Goal: Task Accomplishment & Management: Use online tool/utility

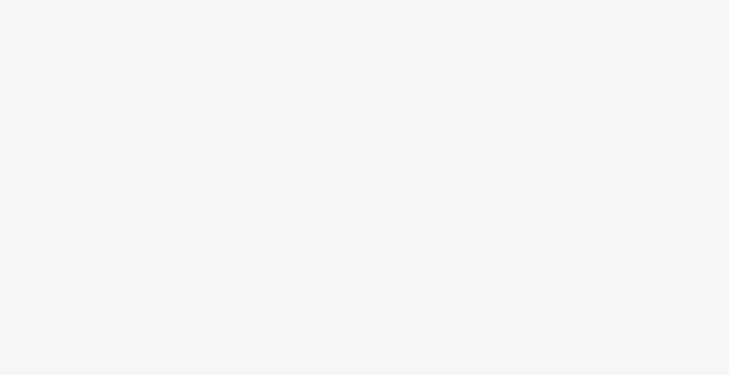
select select "2fc77e36-bb93-4aa3-9dff-dcb08e02eac6"
select select "2405a9d4-3350-4458-8d06-44f78962fa76"
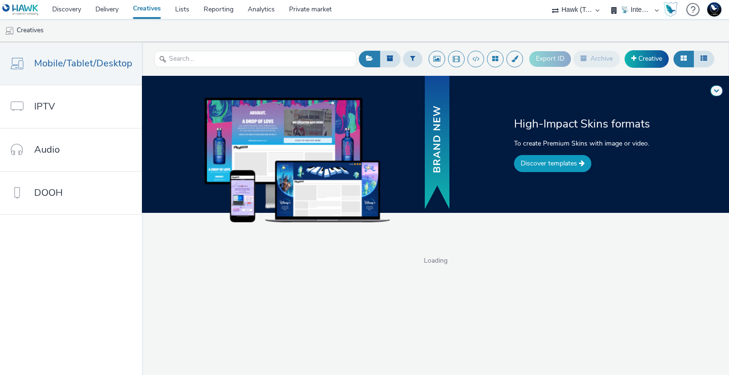
click at [564, 163] on link "Discover templates" at bounding box center [552, 163] width 77 height 17
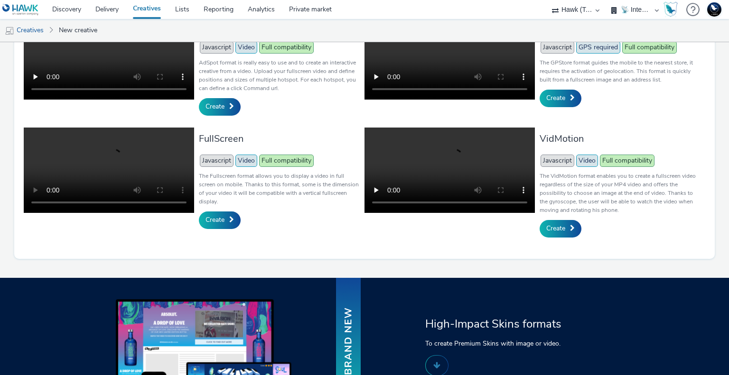
scroll to position [464, 0]
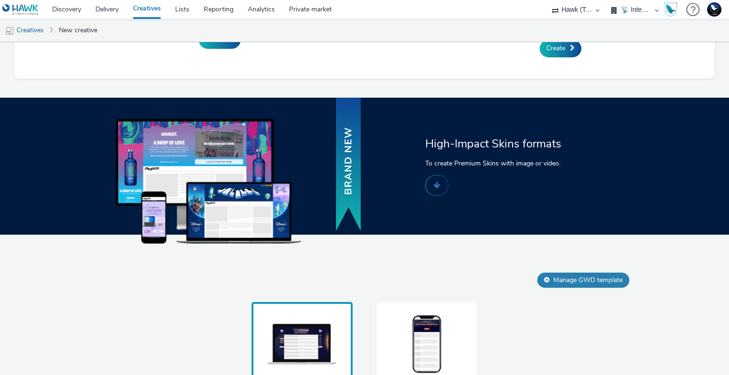
click at [413, 360] on img at bounding box center [427, 345] width 71 height 63
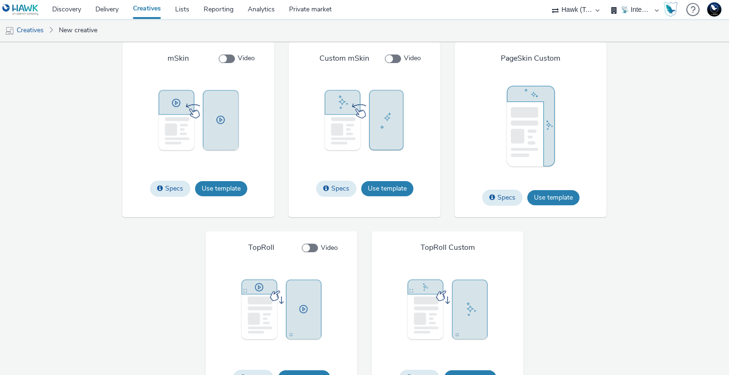
scroll to position [1281, 0]
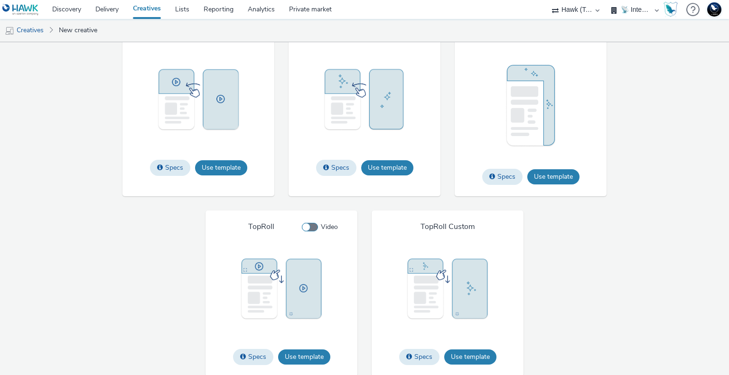
click at [310, 229] on span at bounding box center [310, 227] width 16 height 9
click at [308, 229] on input "Video" at bounding box center [305, 228] width 6 height 6
checkbox input "true"
click at [306, 352] on button "Use template" at bounding box center [304, 357] width 52 height 15
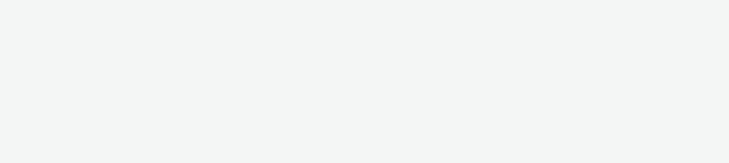
select select "2fc77e36-bb93-4aa3-9dff-dcb08e02eac6"
select select "2405a9d4-3350-4458-8d06-44f78962fa76"
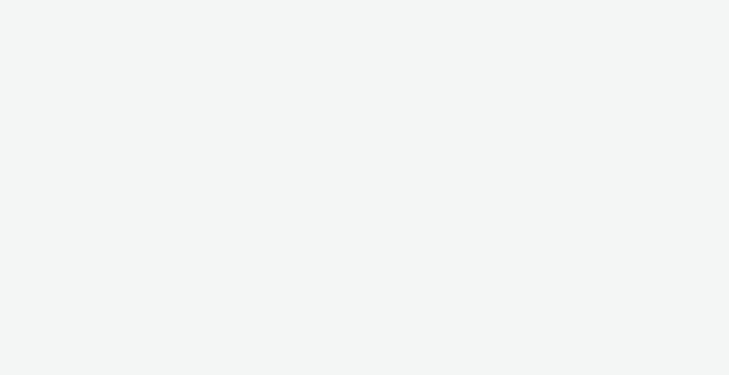
select select "2fc77e36-bb93-4aa3-9dff-dcb08e02eac6"
select select "2405a9d4-3350-4458-8d06-44f78962fa76"
select select "2fc77e36-bb93-4aa3-9dff-dcb08e02eac6"
select select "2405a9d4-3350-4458-8d06-44f78962fa76"
select select "2fc77e36-bb93-4aa3-9dff-dcb08e02eac6"
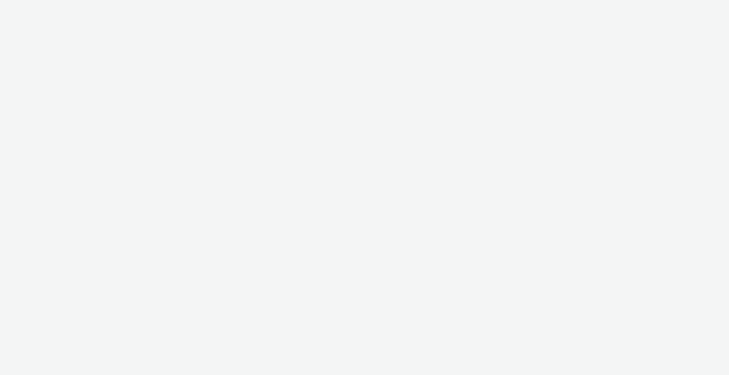
select select "2405a9d4-3350-4458-8d06-44f78962fa76"
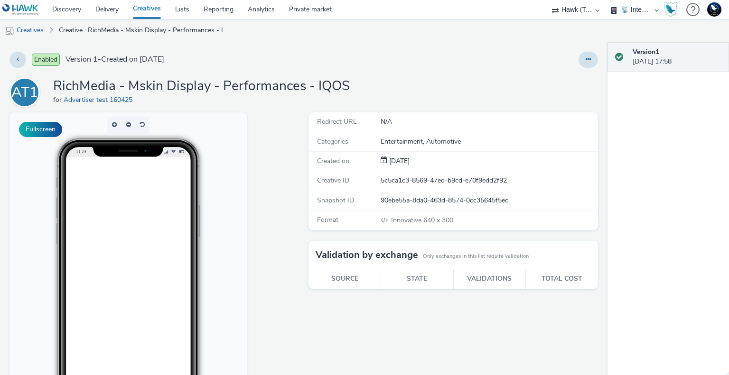
click at [575, 9] on select "75 Media A8 Media Group ABI Media Abkom AB Abovo Ace & [PERSON_NAME] Ad-on Medi…" at bounding box center [575, 9] width 57 height 19
select select "ac009755-aa48-4799-8050-7a339a378eb8"
click at [547, 0] on select "75 Media A8 Media Group ABI Media Abkom AB Abovo Ace & Tate Ad-on Media Nordic …" at bounding box center [575, 9] width 57 height 19
select select "d3406a9b-95e8-409c-967d-04bb2c697fe0"
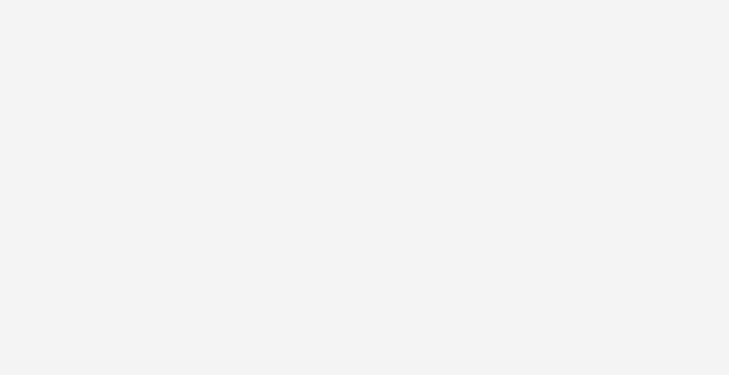
select select "ac009755-aa48-4799-8050-7a339a378eb8"
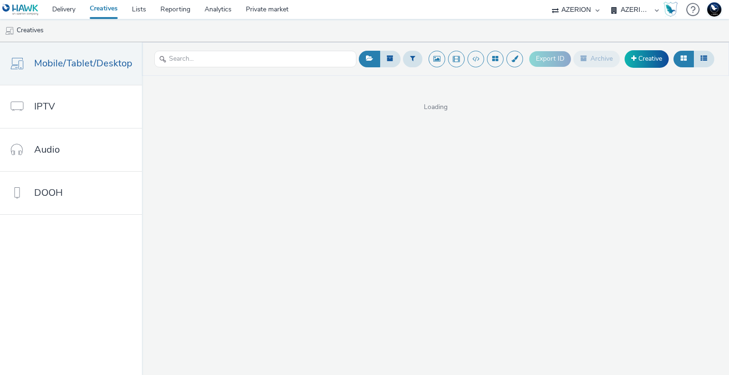
click at [628, 9] on select "AZERION AZERION APAC AZERION AUSTRIA AZERION BEL - ADEXPERTS AZERION BRAZIL AZE…" at bounding box center [635, 9] width 57 height 19
select select "974f22a8-96bf-4ab0-903c-b2da3aad1b4f"
click at [607, 0] on select "AZERION AZERION APAC AZERION AUSTRIA AZERION BEL - ADEXPERTS AZERION BRAZIL AZE…" at bounding box center [635, 9] width 57 height 19
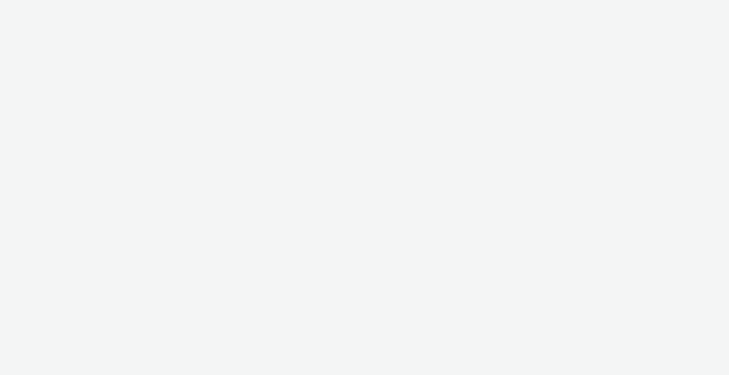
select select "ac009755-aa48-4799-8050-7a339a378eb8"
select select "974f22a8-96bf-4ab0-903c-b2da3aad1b4f"
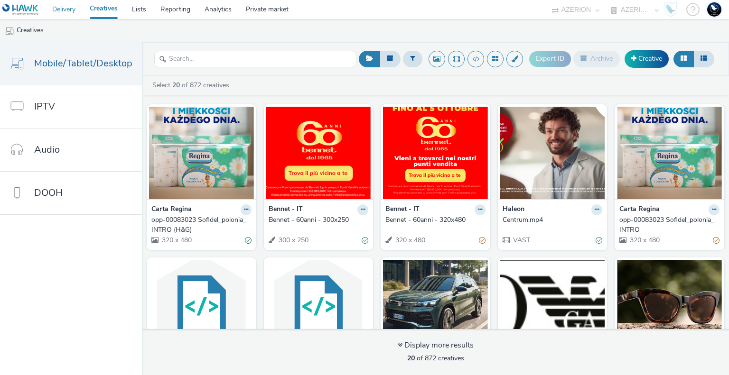
click at [70, 11] on link "Delivery" at bounding box center [64, 9] width 38 height 19
